Goal: Task Accomplishment & Management: Manage account settings

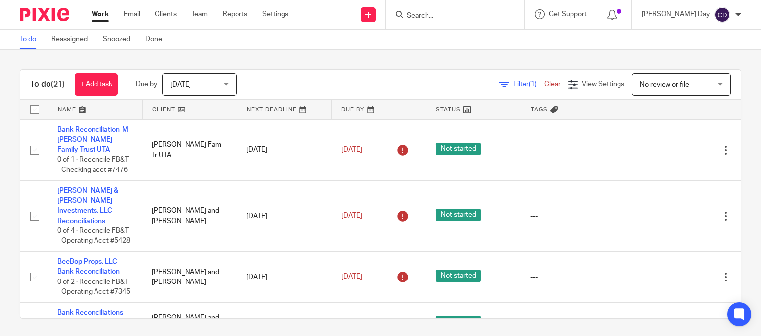
scroll to position [712, 0]
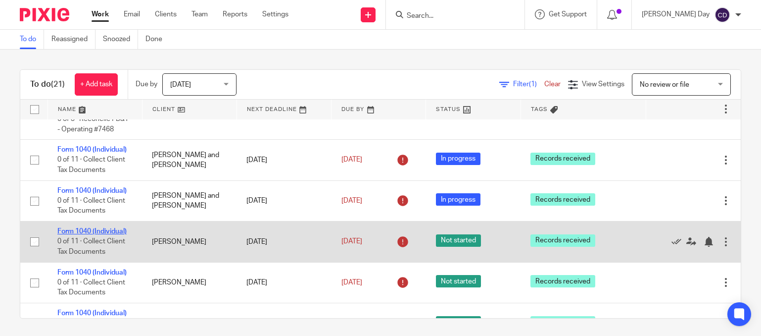
click at [104, 233] on link "Form 1040 (Individual)" at bounding box center [91, 231] width 69 height 7
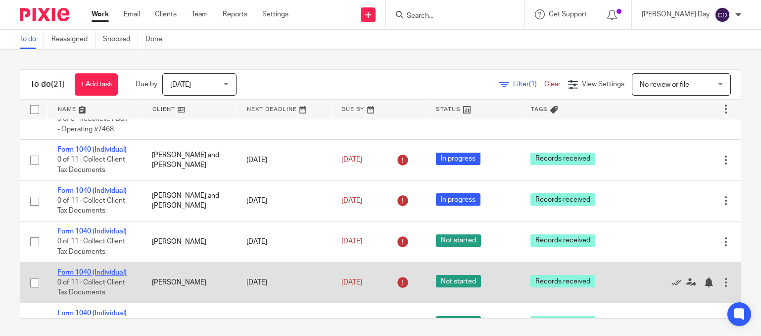
click at [113, 274] on link "Form 1040 (Individual)" at bounding box center [91, 272] width 69 height 7
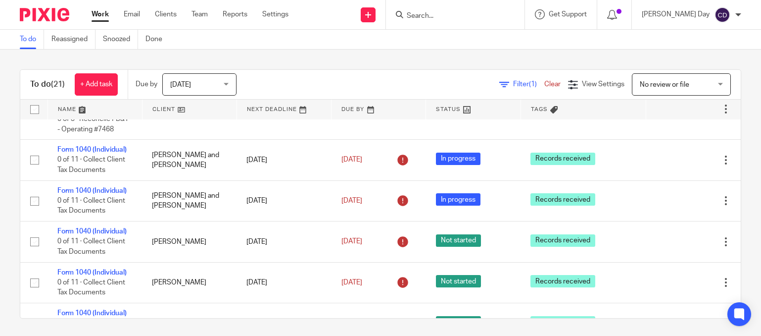
click at [370, 60] on div "To do (21) + Add task Due by Today Today Today Tomorrow This week Next week Thi…" at bounding box center [380, 192] width 761 height 286
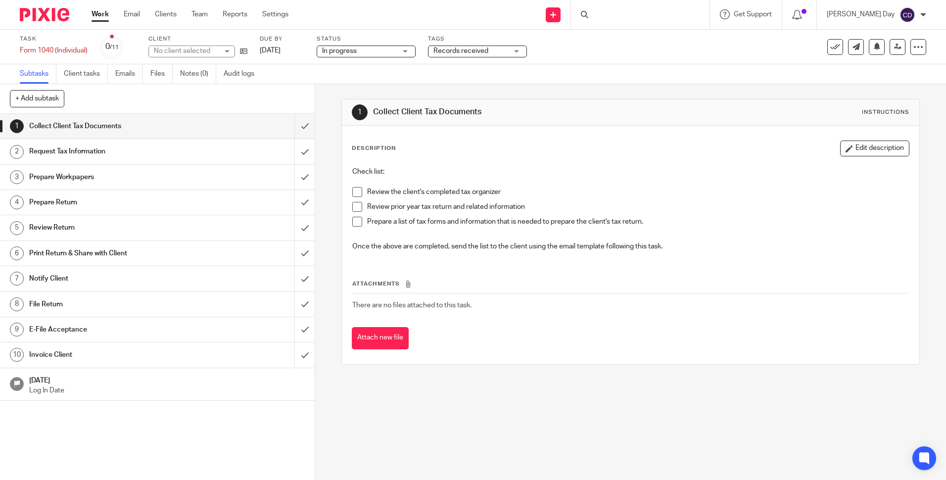
drag, startPoint x: 0, startPoint y: 0, endPoint x: 405, endPoint y: 48, distance: 408.1
click at [405, 48] on div "In progress In progress" at bounding box center [366, 52] width 99 height 12
click at [387, 84] on li "In progress" at bounding box center [367, 87] width 98 height 20
click at [470, 53] on span "Records received" at bounding box center [461, 51] width 55 height 7
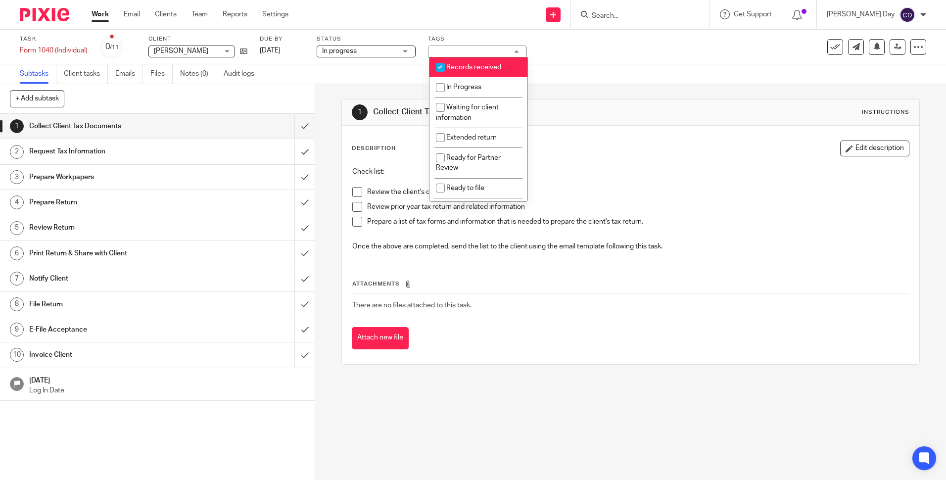
click at [472, 66] on span "Records received" at bounding box center [473, 67] width 55 height 7
checkbox input "false"
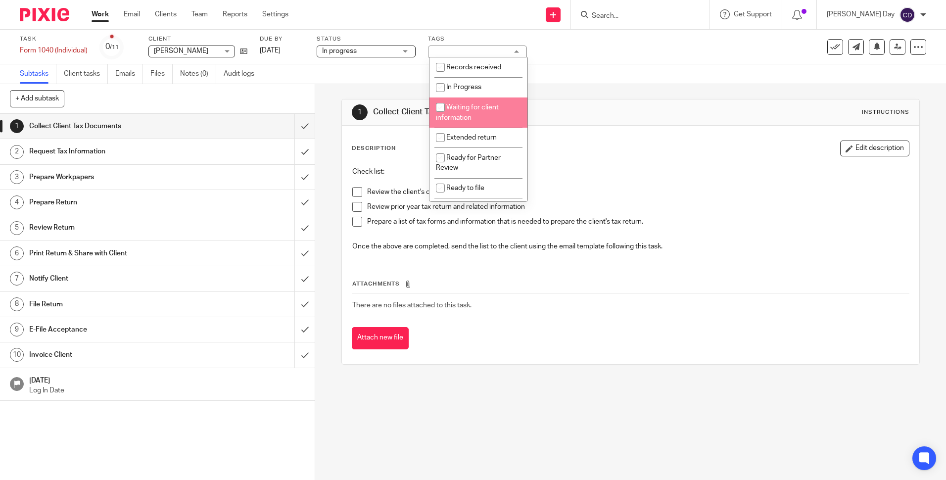
click at [463, 107] on span "Waiting for client information" at bounding box center [467, 112] width 63 height 17
checkbox input "true"
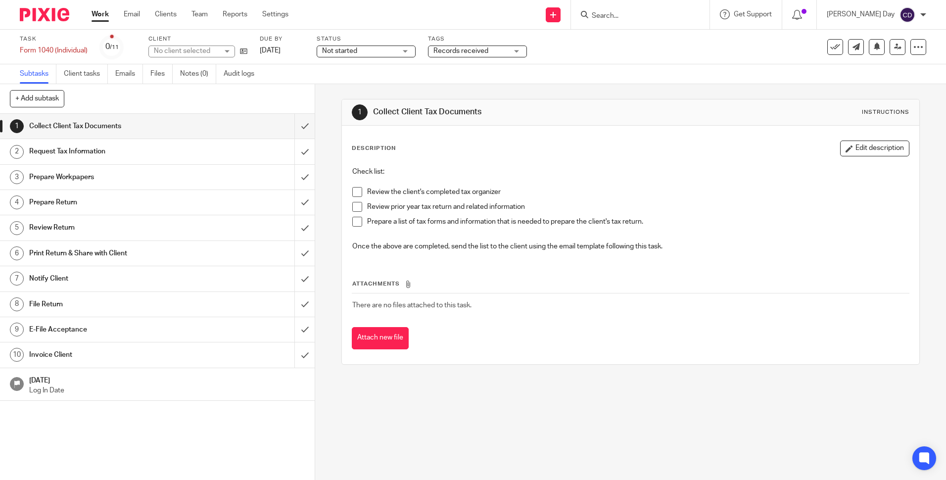
click at [396, 52] on span "Not started" at bounding box center [359, 51] width 74 height 10
click at [382, 91] on li "In progress" at bounding box center [367, 87] width 98 height 20
click at [479, 54] on span "Records received" at bounding box center [461, 51] width 55 height 7
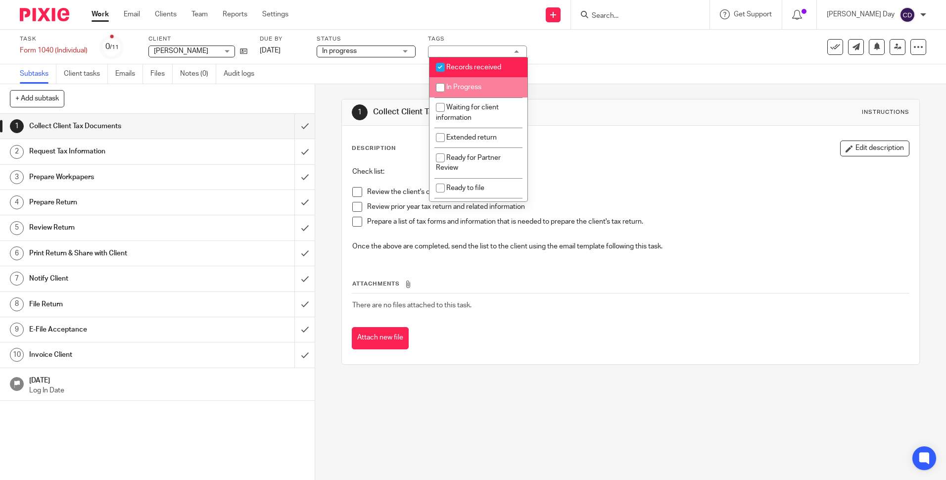
click at [479, 80] on li "In Progress" at bounding box center [479, 87] width 98 height 20
checkbox input "true"
click at [485, 66] on span "Records received" at bounding box center [473, 67] width 55 height 7
checkbox input "false"
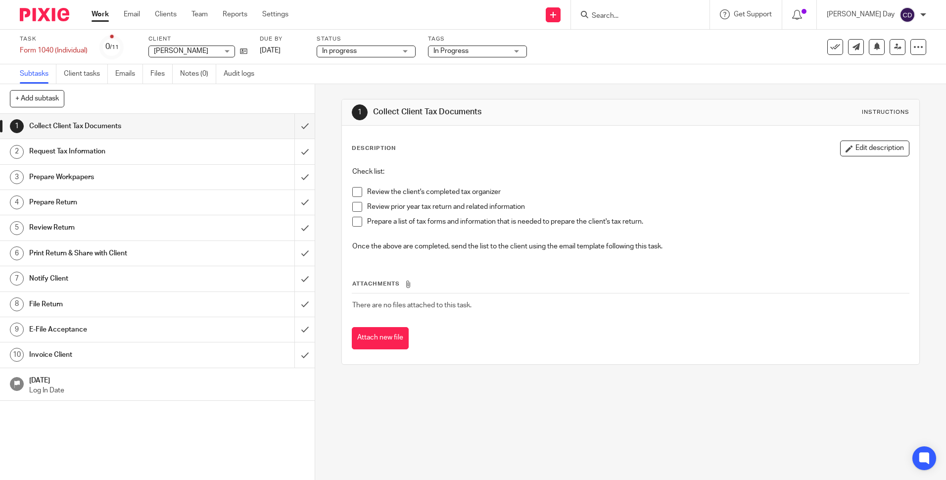
click at [562, 65] on div "Subtasks Client tasks Emails Files Notes (0) Audit logs" at bounding box center [473, 74] width 946 height 20
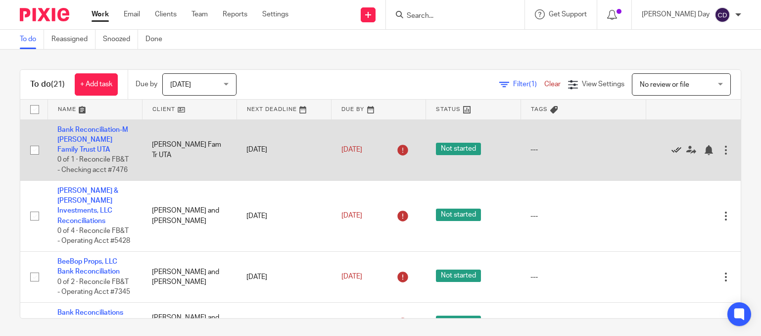
click at [672, 150] on icon at bounding box center [677, 150] width 10 height 10
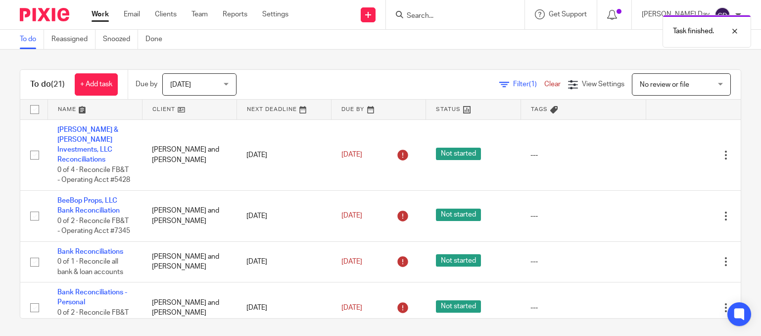
click at [672, 150] on icon at bounding box center [677, 155] width 10 height 10
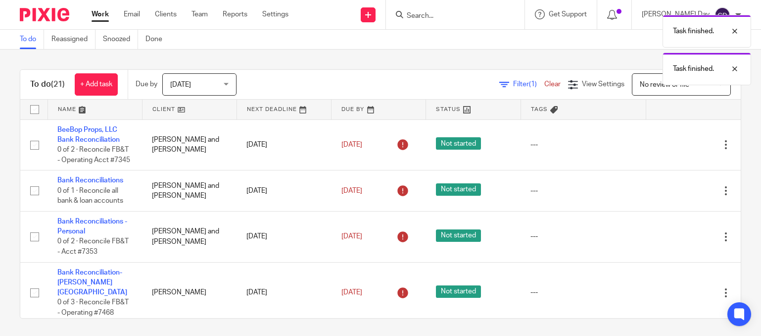
click at [672, 150] on icon at bounding box center [677, 145] width 10 height 10
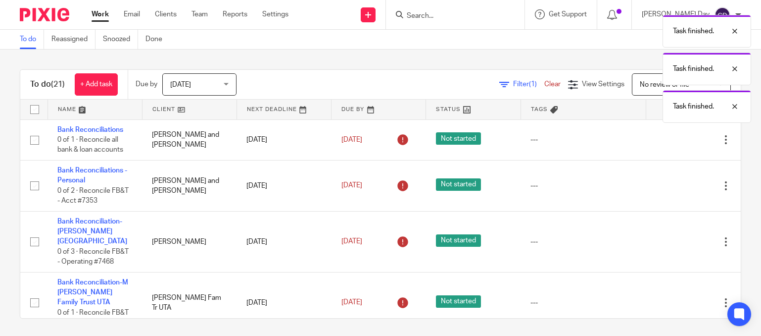
click at [656, 150] on div "Edit task Delete" at bounding box center [693, 139] width 75 height 25
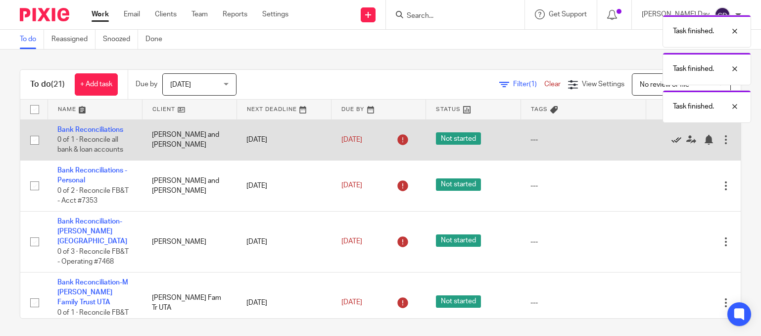
click at [672, 140] on icon at bounding box center [677, 140] width 10 height 10
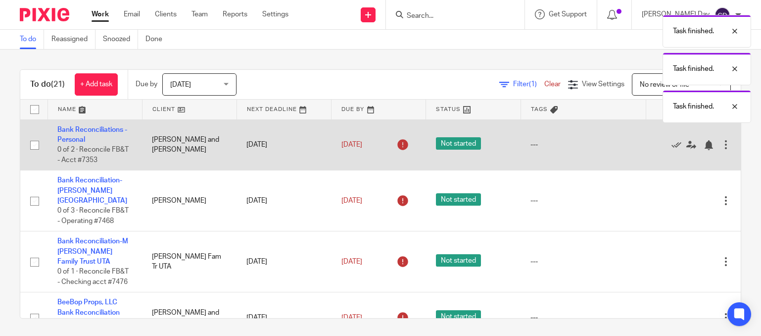
click at [672, 146] on icon at bounding box center [677, 145] width 10 height 10
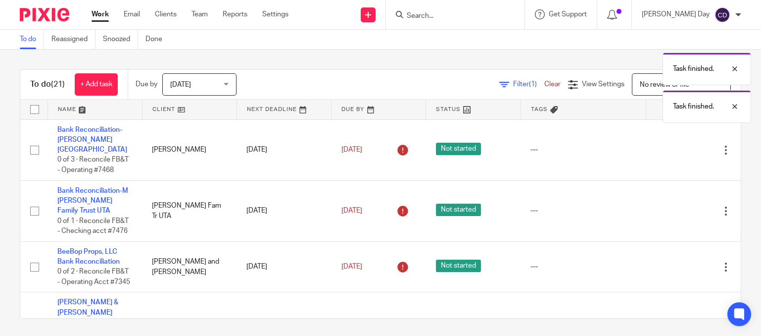
click at [672, 146] on icon at bounding box center [677, 150] width 10 height 10
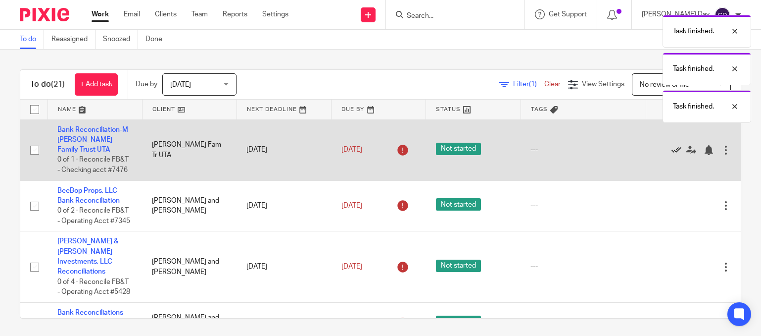
click at [672, 147] on icon at bounding box center [677, 150] width 10 height 10
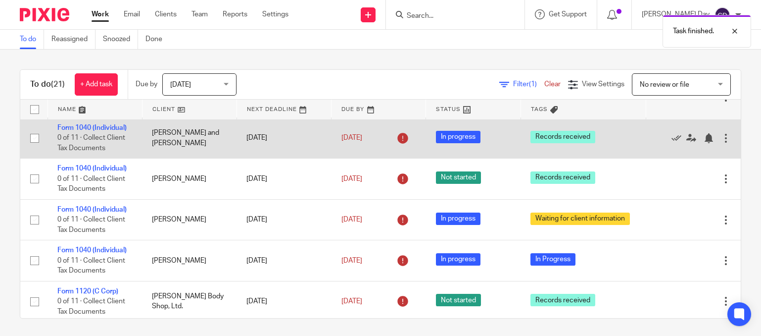
scroll to position [396, 0]
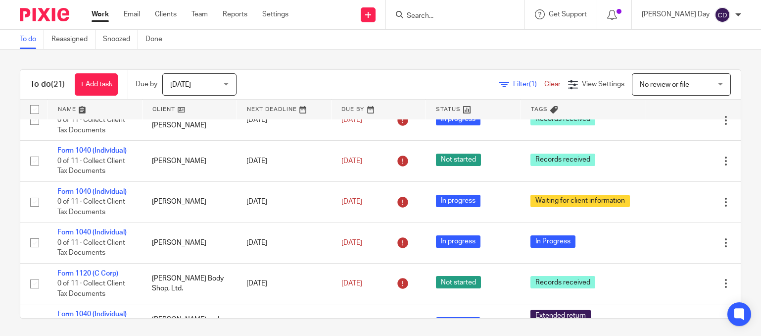
click at [260, 109] on link at bounding box center [284, 109] width 94 height 20
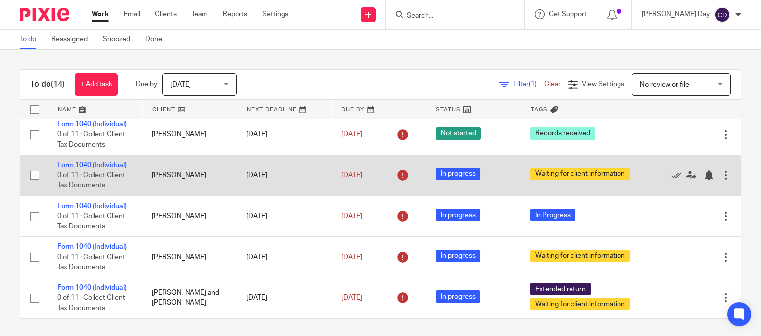
scroll to position [2, 0]
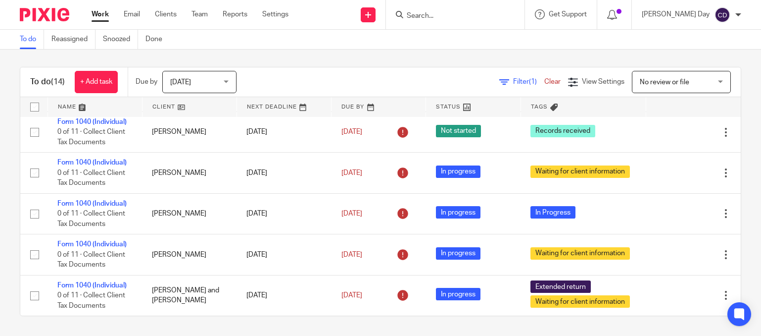
click at [264, 107] on link at bounding box center [284, 107] width 94 height 20
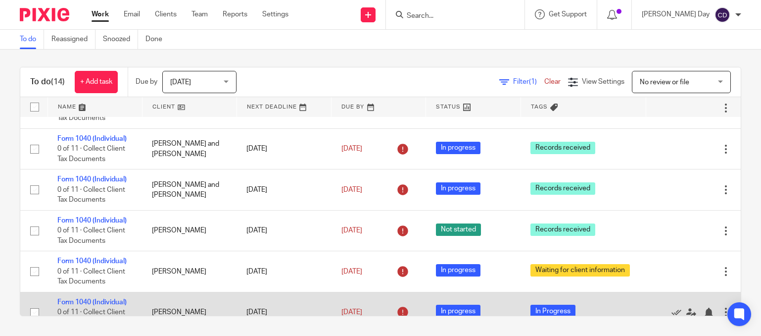
scroll to position [315, 0]
